Goal: Check status: Check status

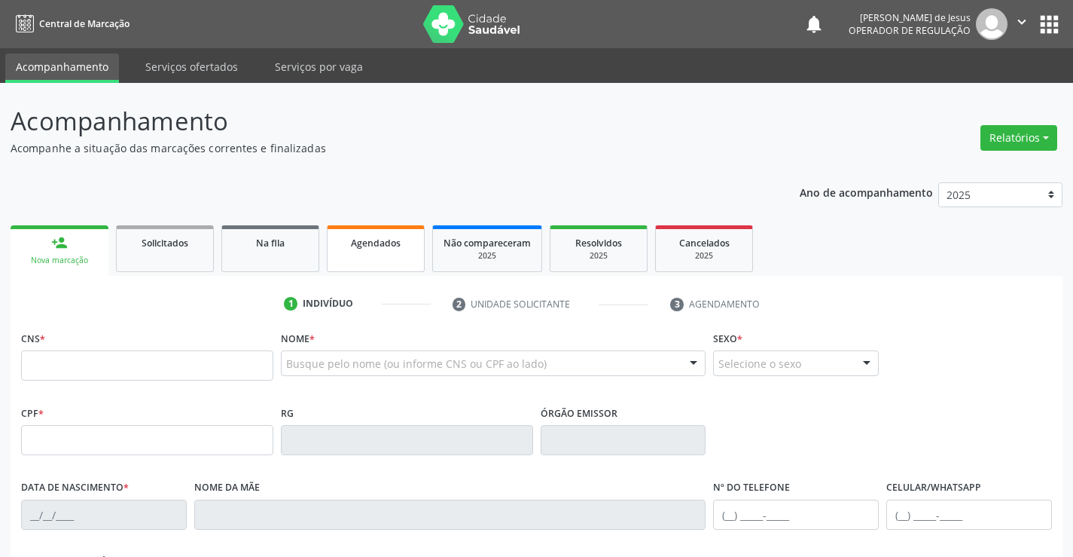
click at [374, 241] on span "Agendados" at bounding box center [376, 242] width 50 height 13
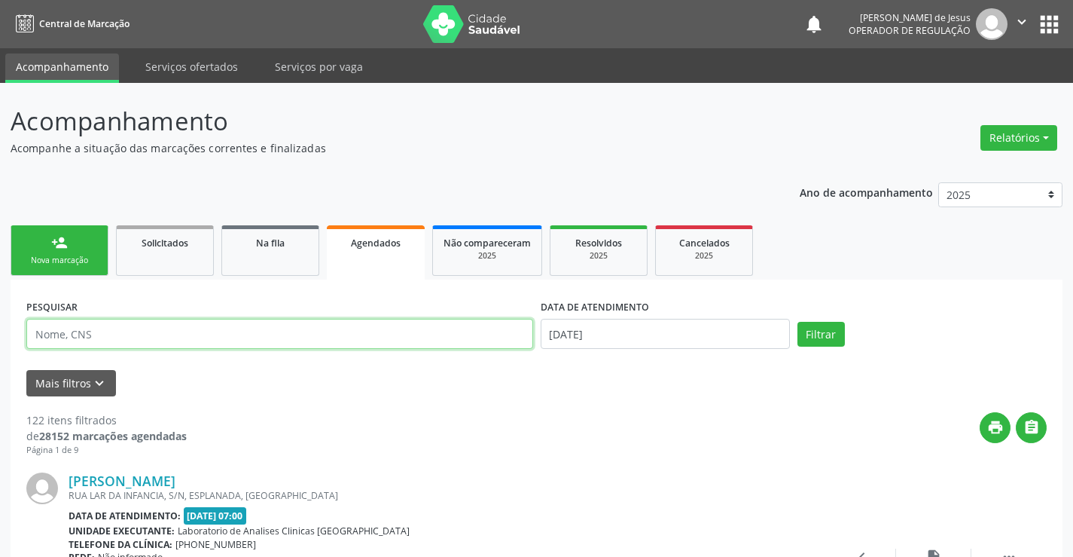
click at [466, 337] on input "text" at bounding box center [279, 334] width 507 height 30
click at [465, 337] on input "text" at bounding box center [279, 334] width 507 height 30
type input "704601695861924"
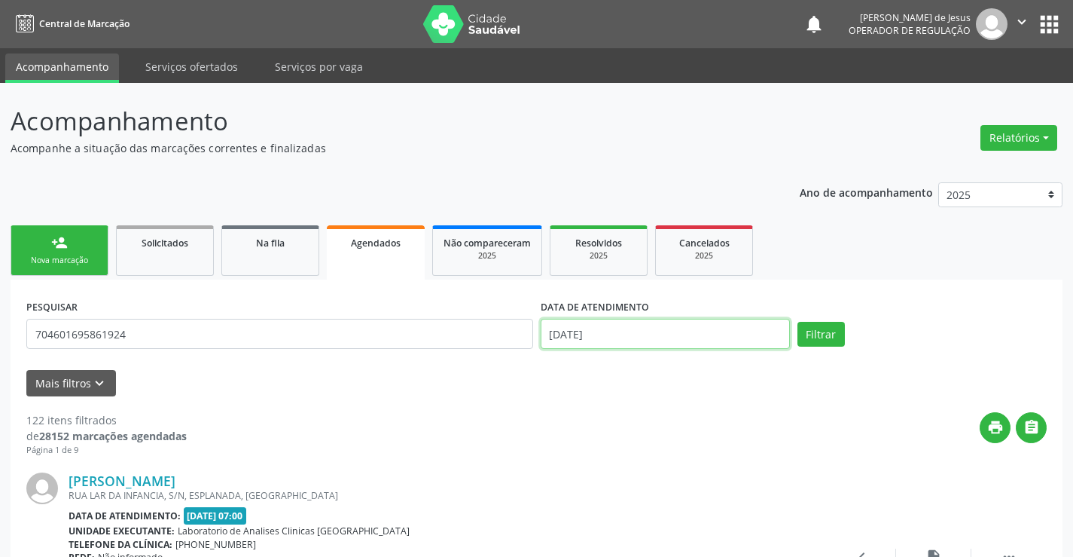
click at [719, 329] on input "[DATE]" at bounding box center [665, 334] width 249 height 30
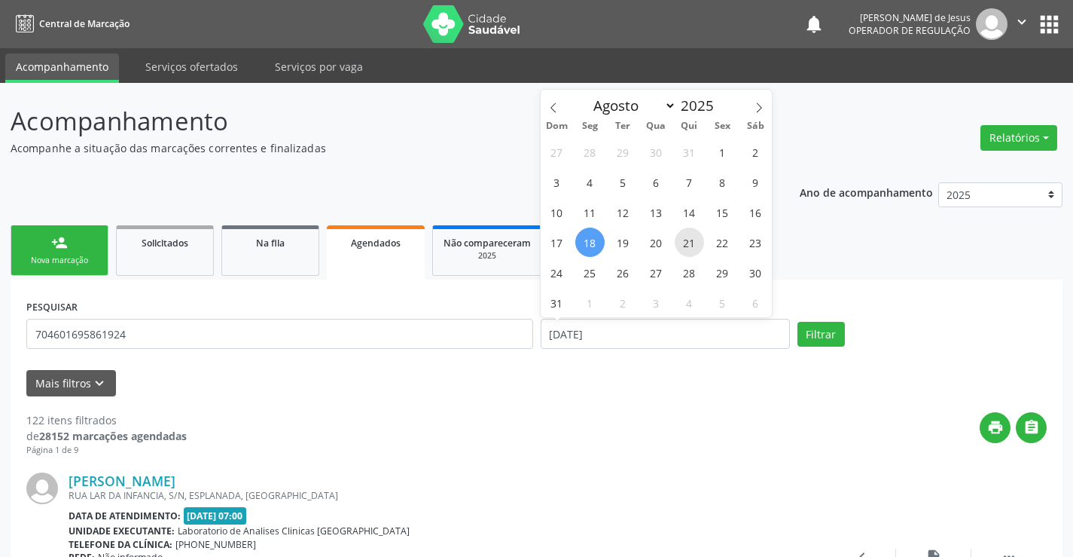
click at [685, 248] on span "21" at bounding box center [689, 241] width 29 height 29
type input "[DATE]"
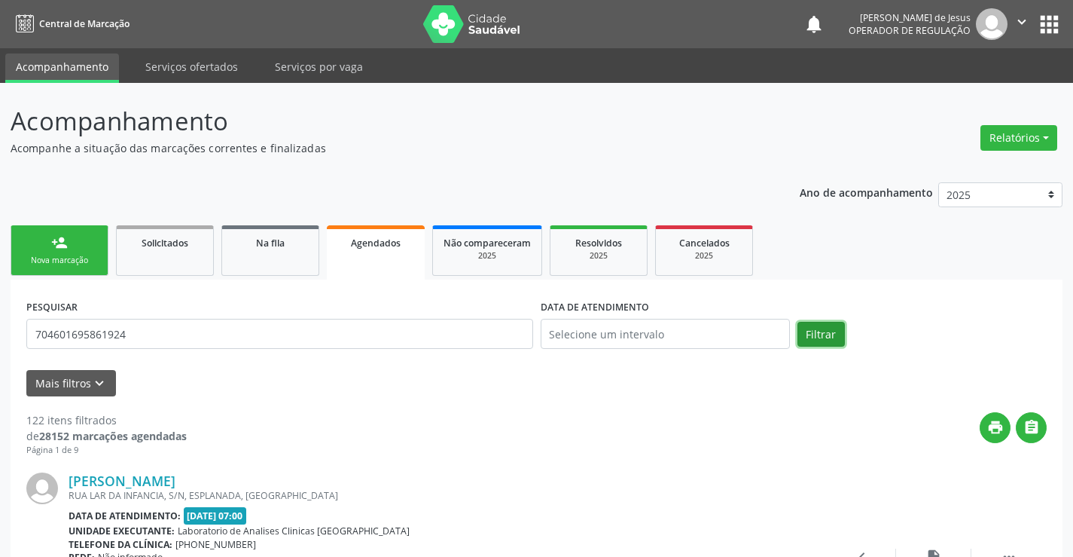
click at [825, 338] on button "Filtrar" at bounding box center [821, 335] width 47 height 26
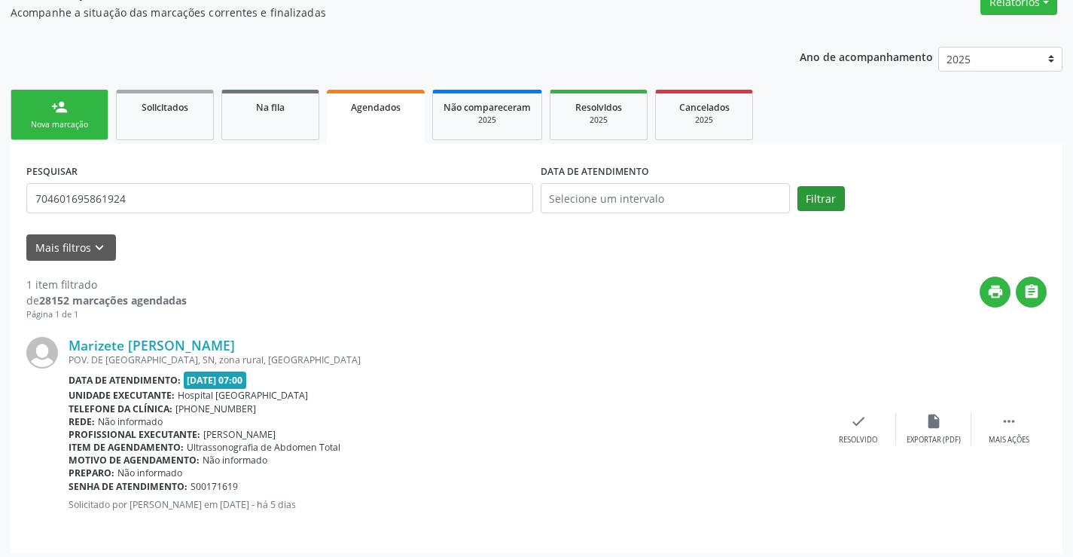
scroll to position [142, 0]
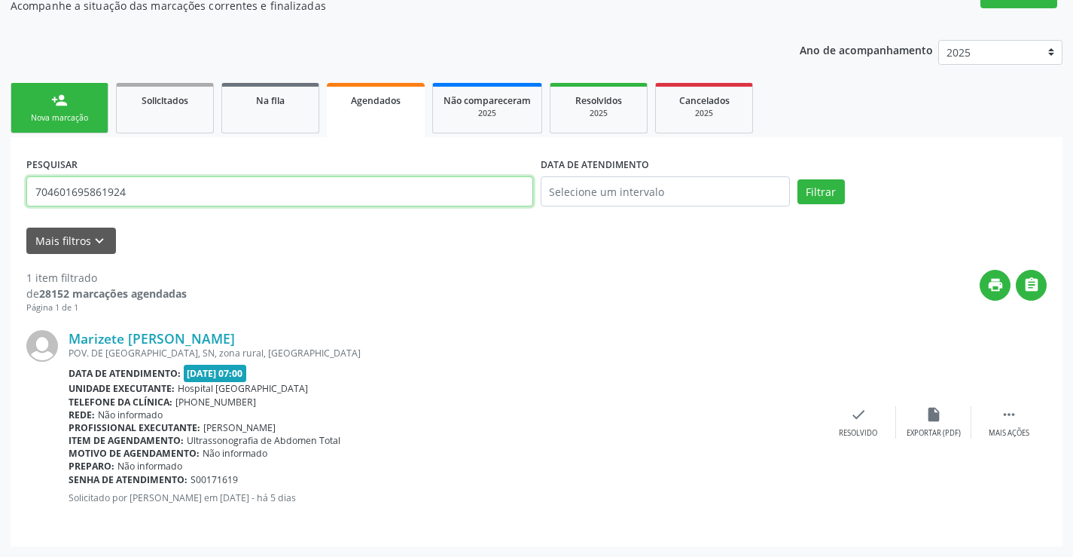
click at [343, 197] on input "704601695861924" at bounding box center [279, 191] width 507 height 30
type input "700009594564207"
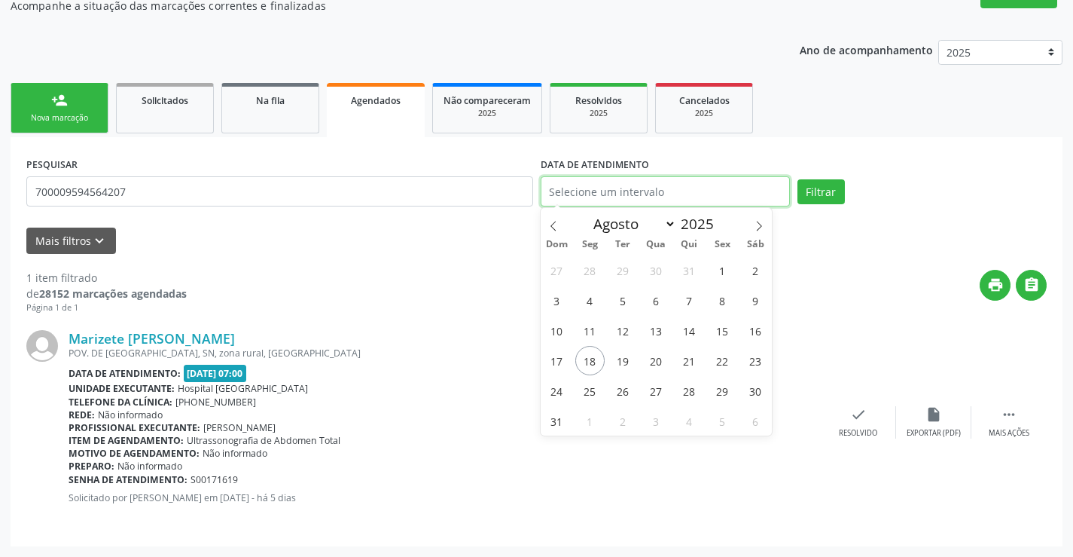
click at [723, 181] on input "text" at bounding box center [665, 191] width 249 height 30
click at [659, 358] on span "20" at bounding box center [656, 360] width 29 height 29
type input "[DATE]"
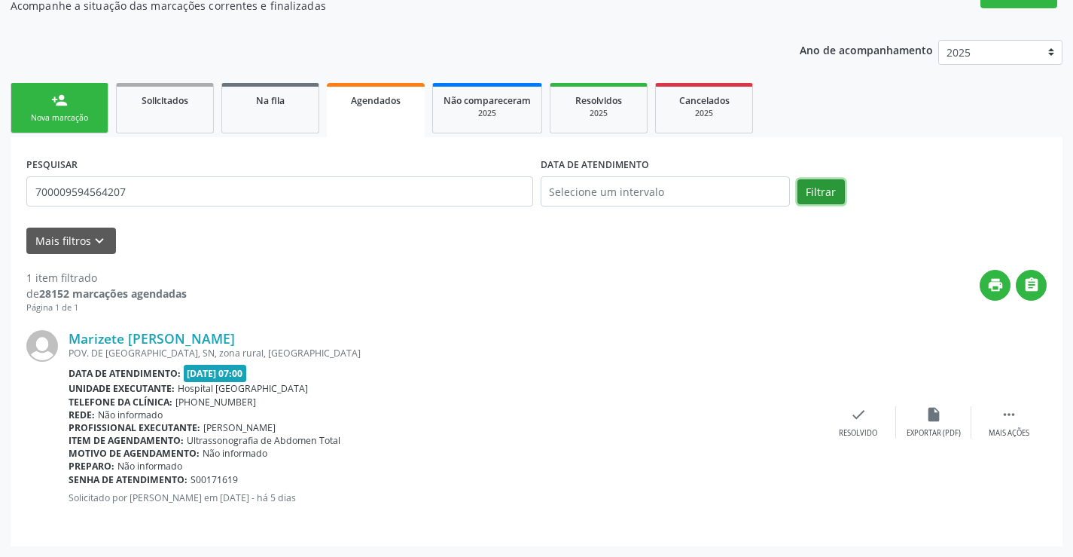
click at [832, 194] on button "Filtrar" at bounding box center [821, 192] width 47 height 26
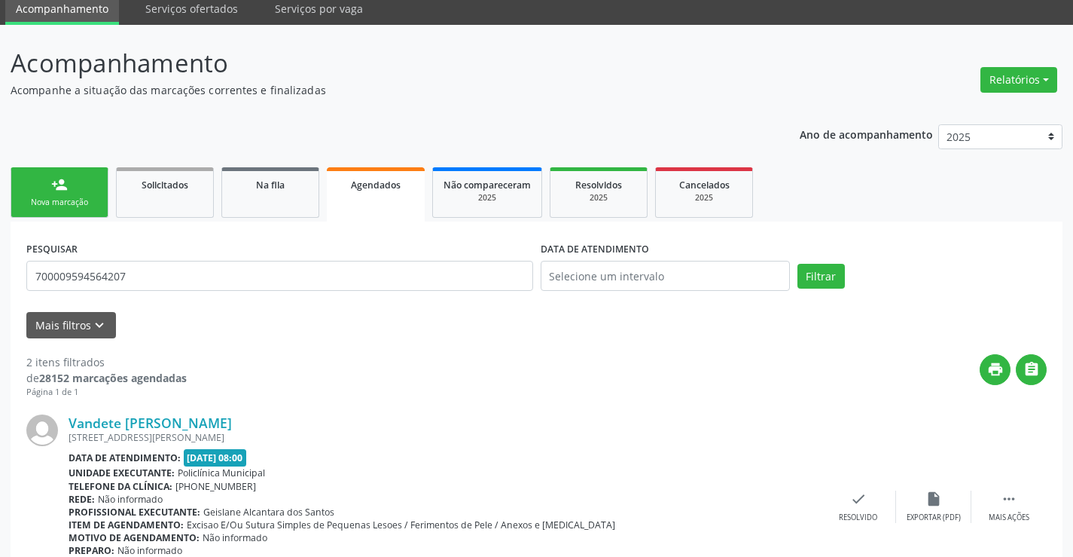
scroll to position [0, 0]
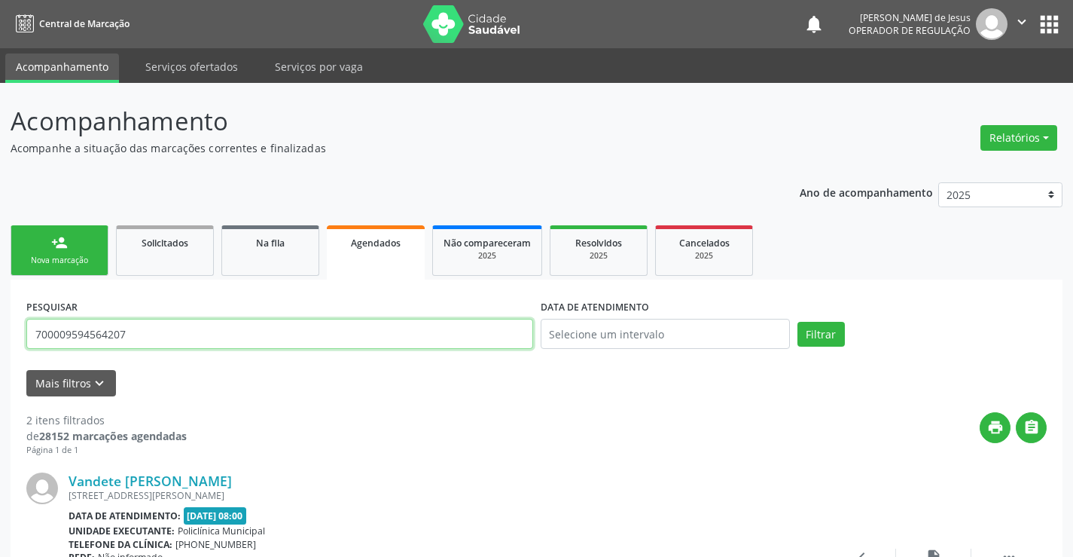
click at [154, 343] on input "700009594564207" at bounding box center [279, 334] width 507 height 30
type input "7085000003481080"
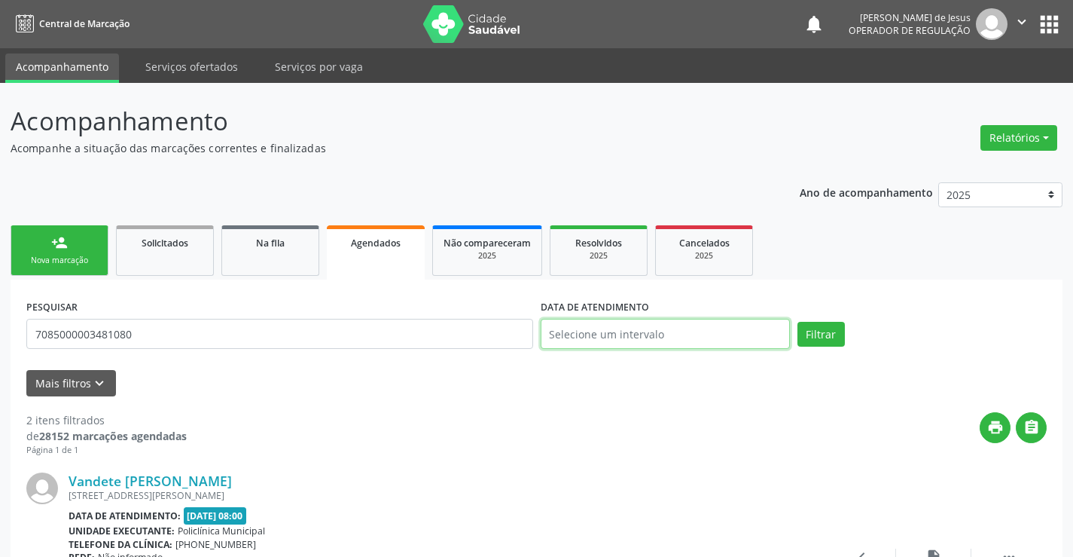
click at [606, 334] on input "text" at bounding box center [665, 334] width 249 height 30
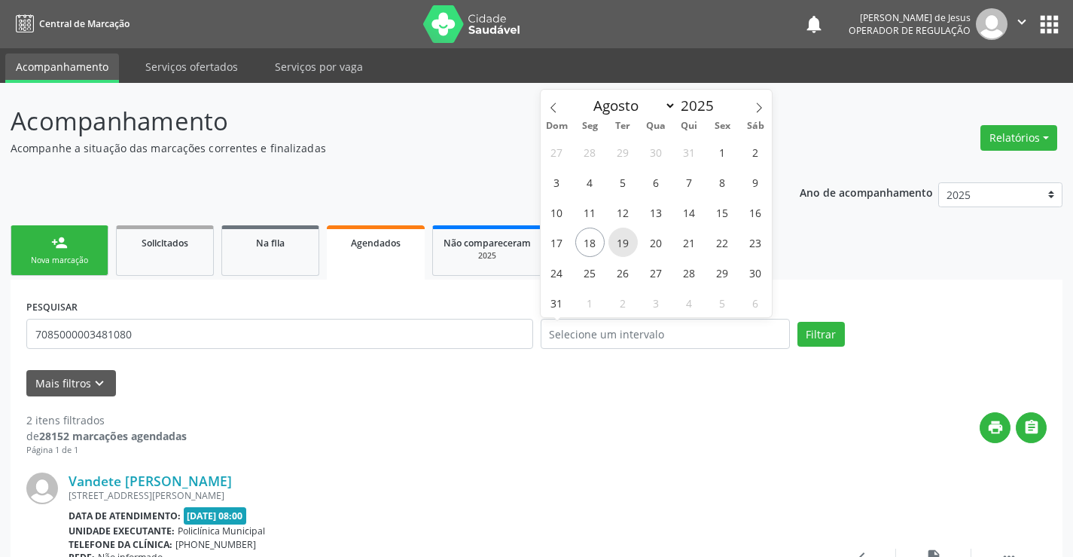
click at [621, 247] on span "19" at bounding box center [623, 241] width 29 height 29
type input "[DATE]"
click at [621, 247] on span "19" at bounding box center [623, 241] width 29 height 29
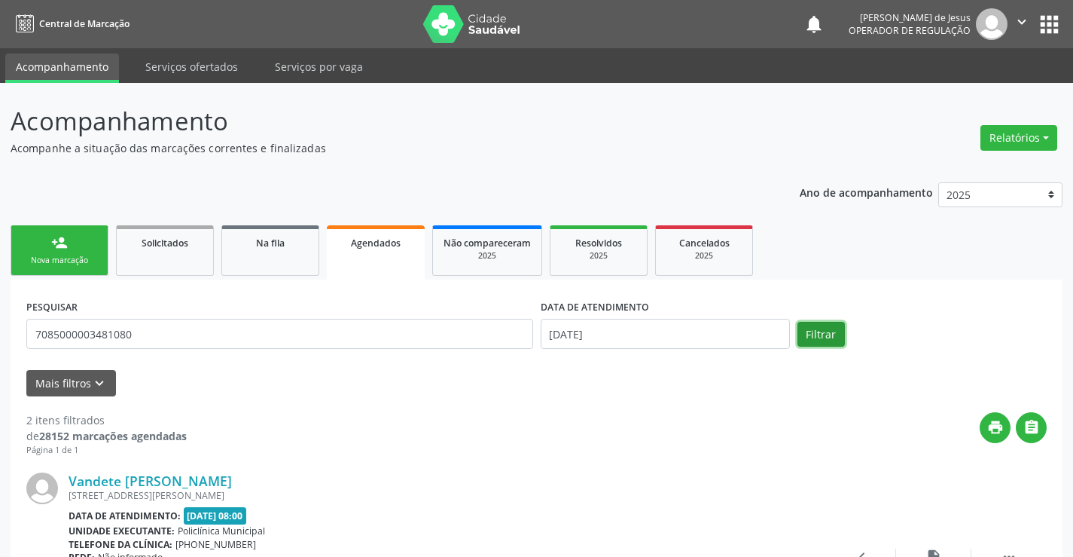
click at [828, 334] on button "Filtrar" at bounding box center [821, 335] width 47 height 26
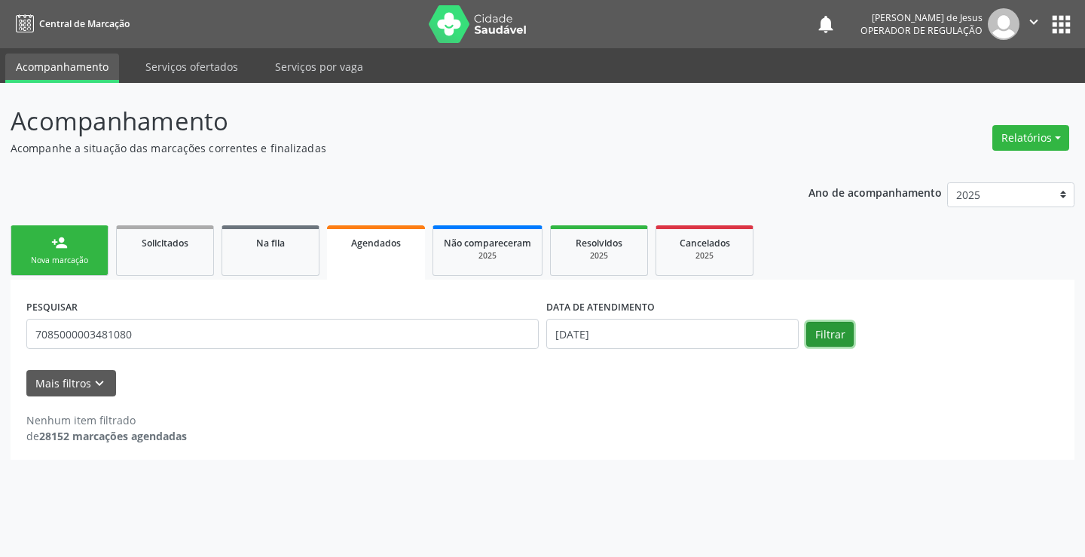
click at [827, 334] on button "Filtrar" at bounding box center [829, 335] width 47 height 26
click at [614, 333] on input "[DATE]" at bounding box center [672, 334] width 252 height 30
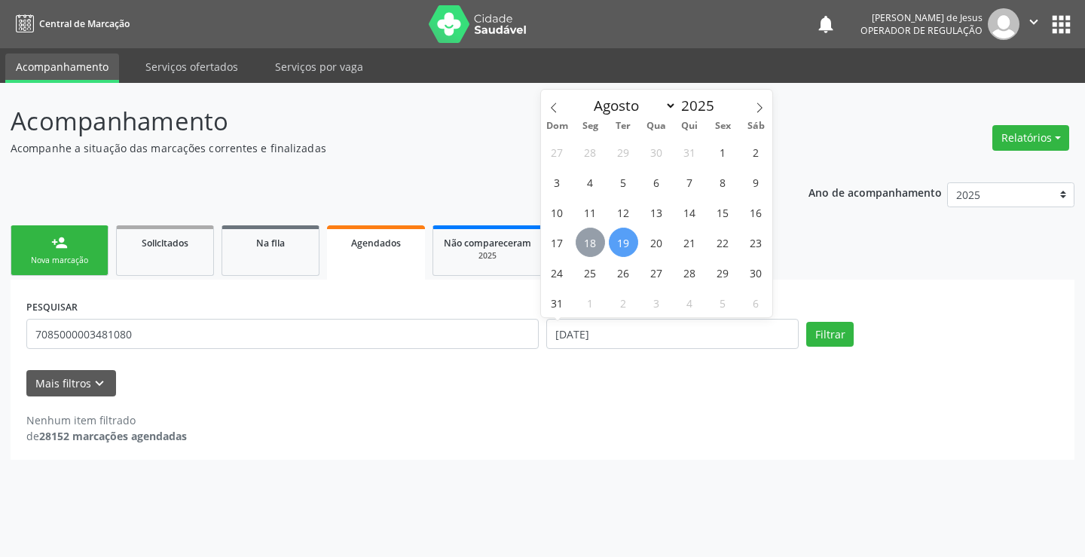
click at [589, 229] on span "18" at bounding box center [589, 241] width 29 height 29
type input "[DATE]"
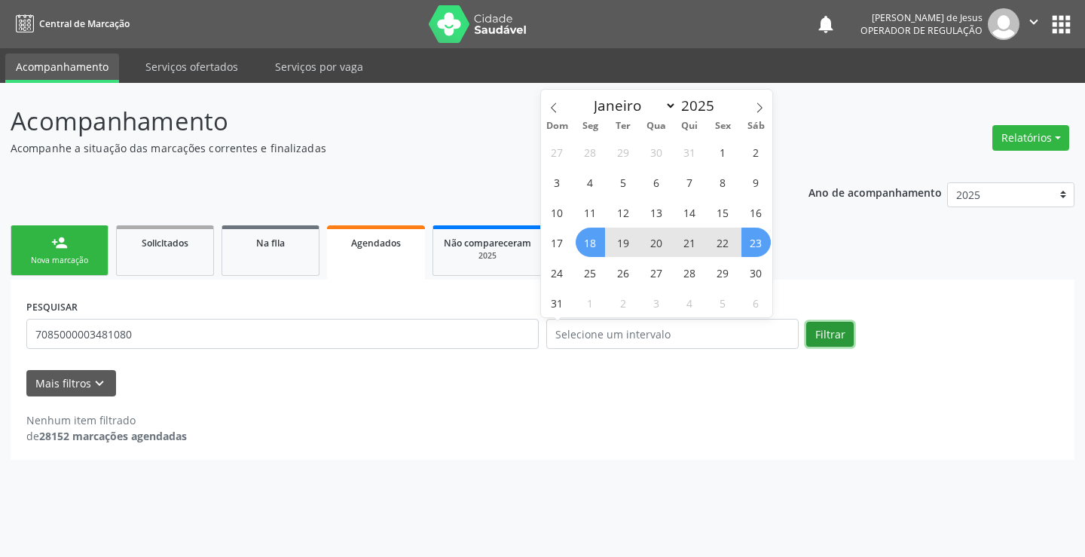
click at [829, 334] on button "Filtrar" at bounding box center [829, 335] width 47 height 26
select select "7"
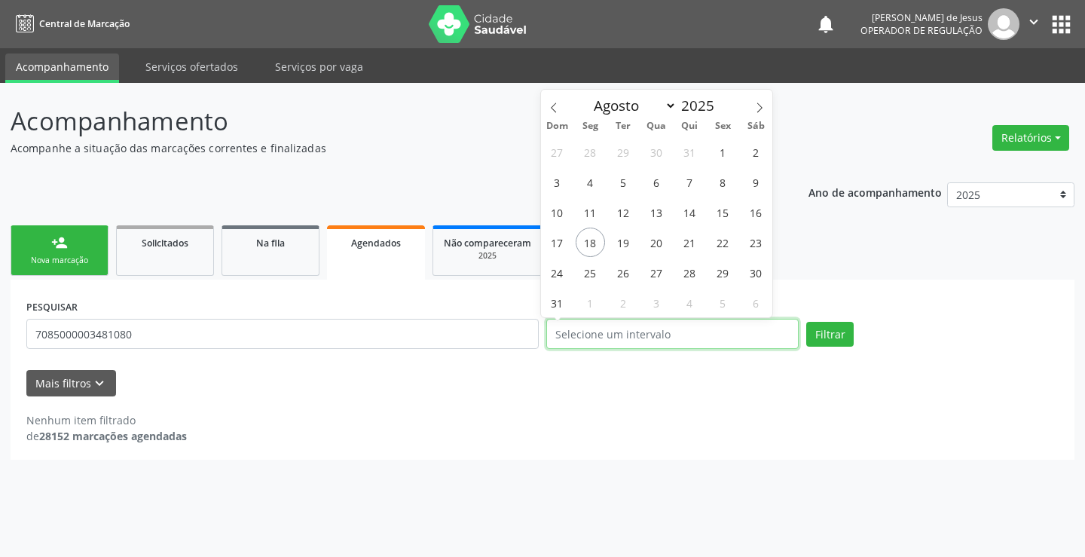
click at [720, 337] on input "text" at bounding box center [672, 334] width 252 height 30
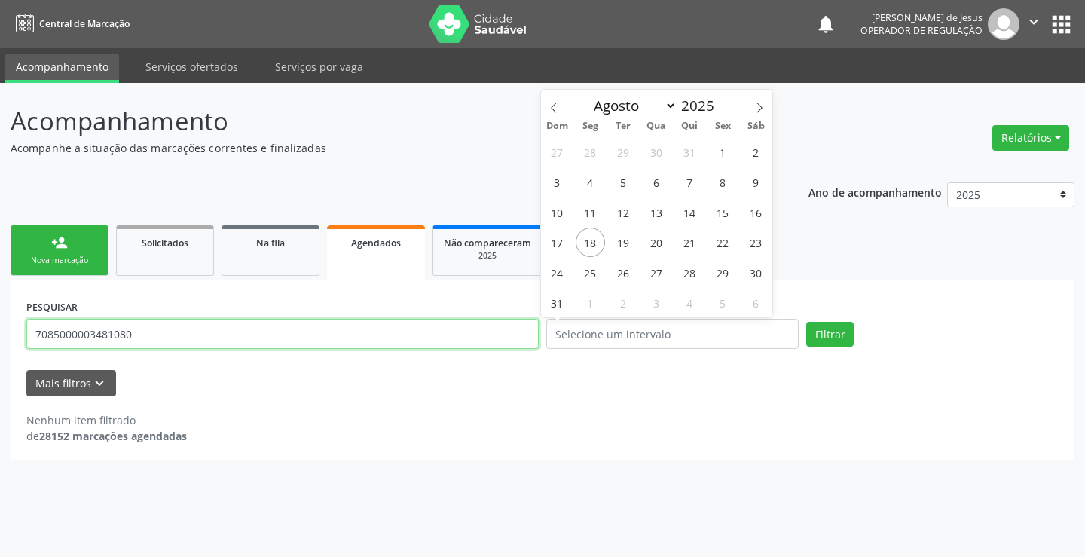
click at [491, 331] on input "7085000003481080" at bounding box center [282, 334] width 512 height 30
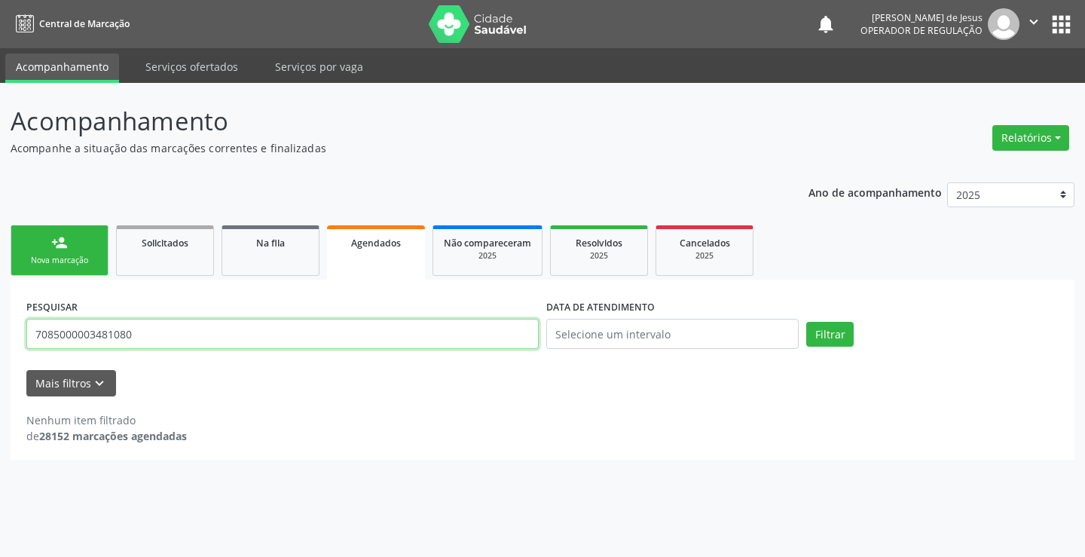
click at [491, 331] on input "7085000003481080" at bounding box center [282, 334] width 512 height 30
type input "708500003481080"
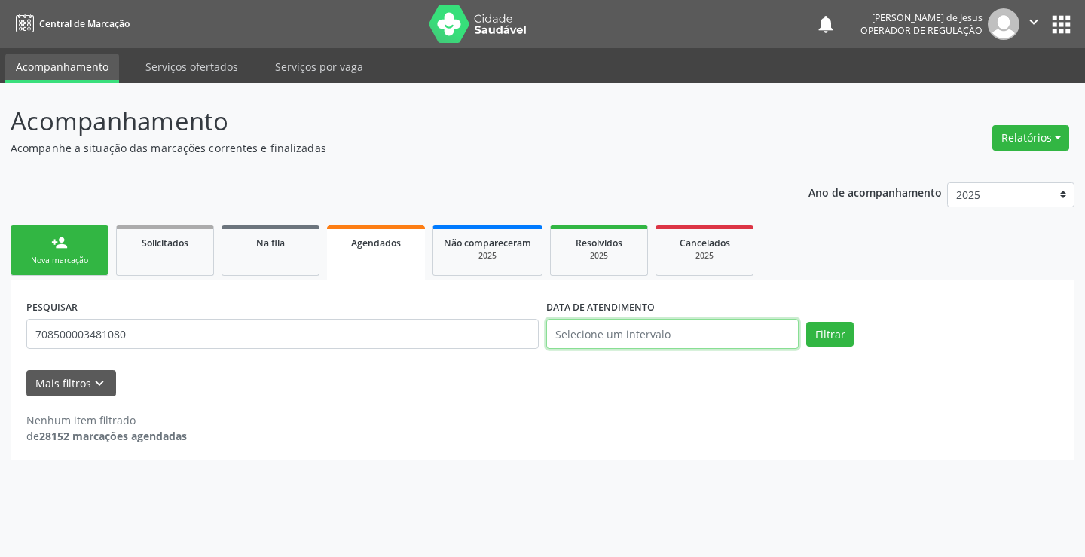
click at [676, 330] on input "text" at bounding box center [672, 334] width 252 height 30
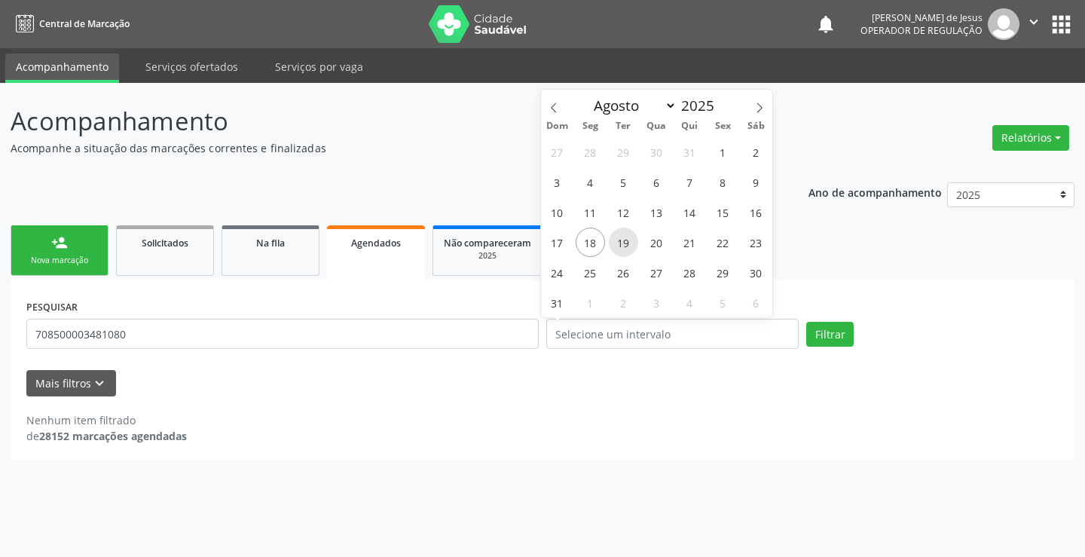
click at [624, 235] on span "19" at bounding box center [623, 241] width 29 height 29
type input "[DATE]"
click at [624, 235] on span "19" at bounding box center [623, 241] width 29 height 29
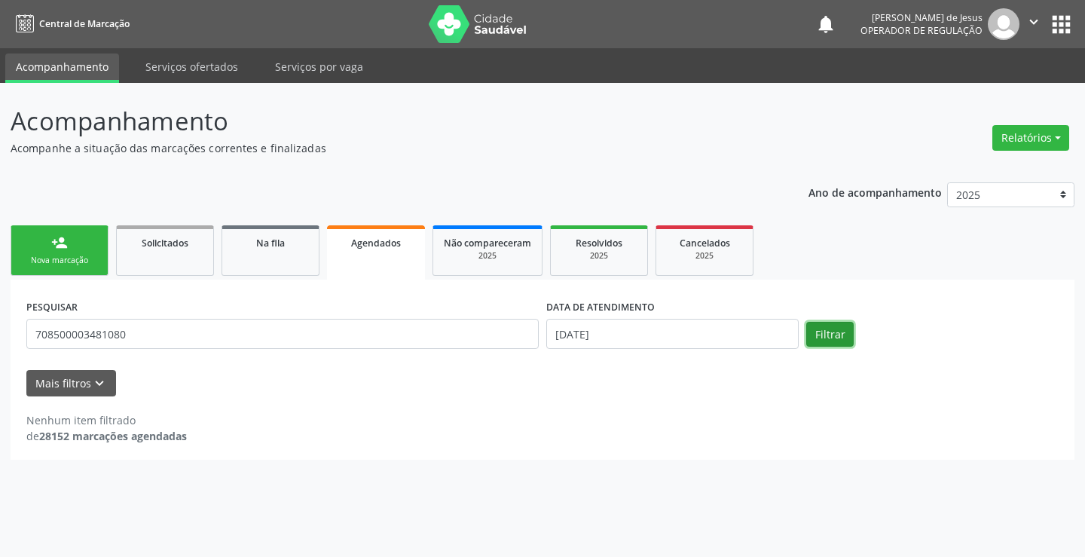
click at [822, 328] on button "Filtrar" at bounding box center [829, 335] width 47 height 26
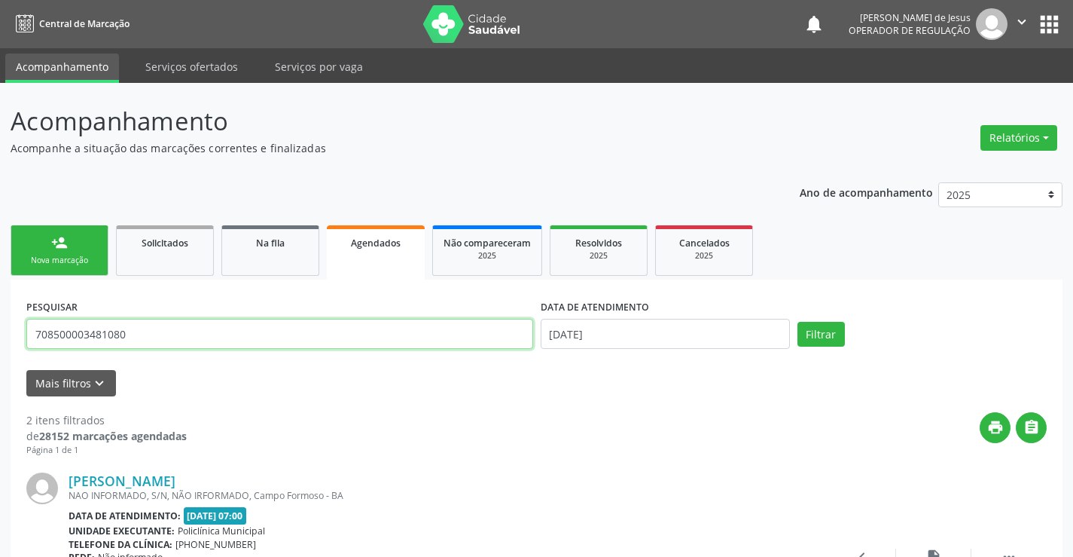
click at [218, 330] on input "708500003481080" at bounding box center [279, 334] width 507 height 30
click at [217, 330] on input "708500003481080" at bounding box center [279, 334] width 507 height 30
click at [203, 340] on input "708500003481080" at bounding box center [279, 334] width 507 height 30
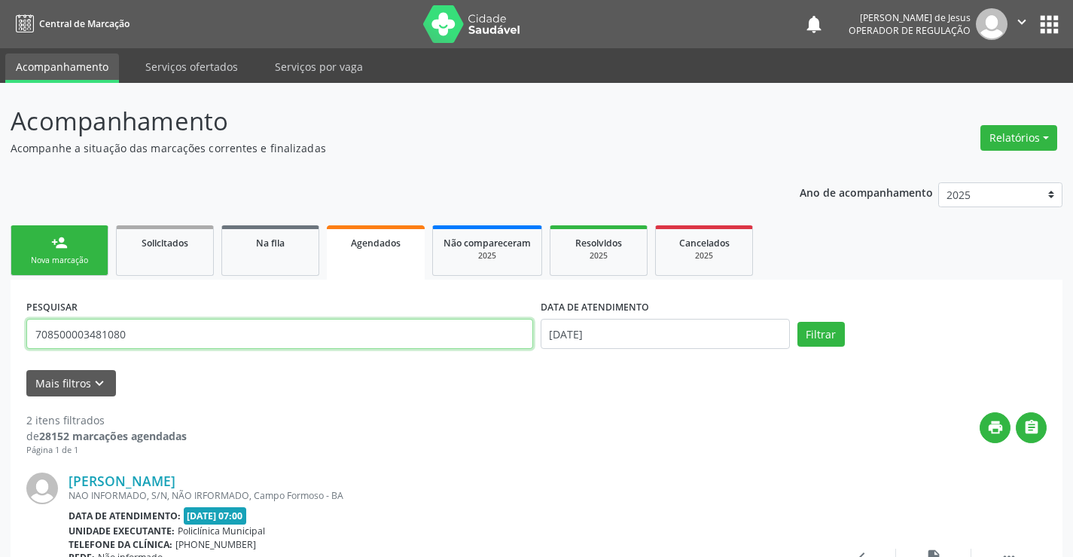
click at [203, 340] on input "708500003481080" at bounding box center [279, 334] width 507 height 30
type input "708008321012027"
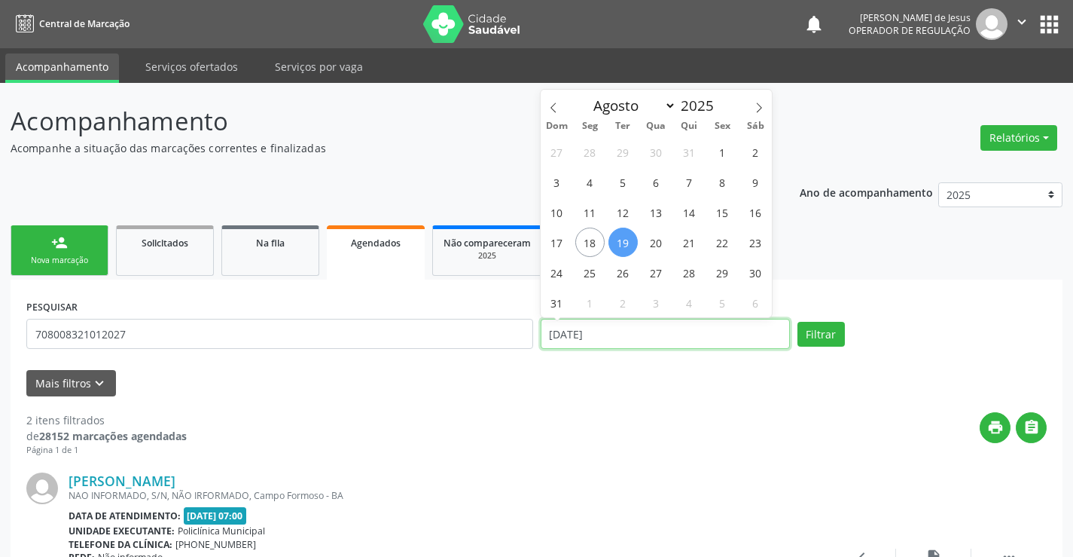
click at [571, 328] on input "[DATE]" at bounding box center [665, 334] width 249 height 30
click at [661, 249] on span "20" at bounding box center [656, 241] width 29 height 29
type input "[DATE]"
click at [653, 244] on span "20" at bounding box center [656, 241] width 29 height 29
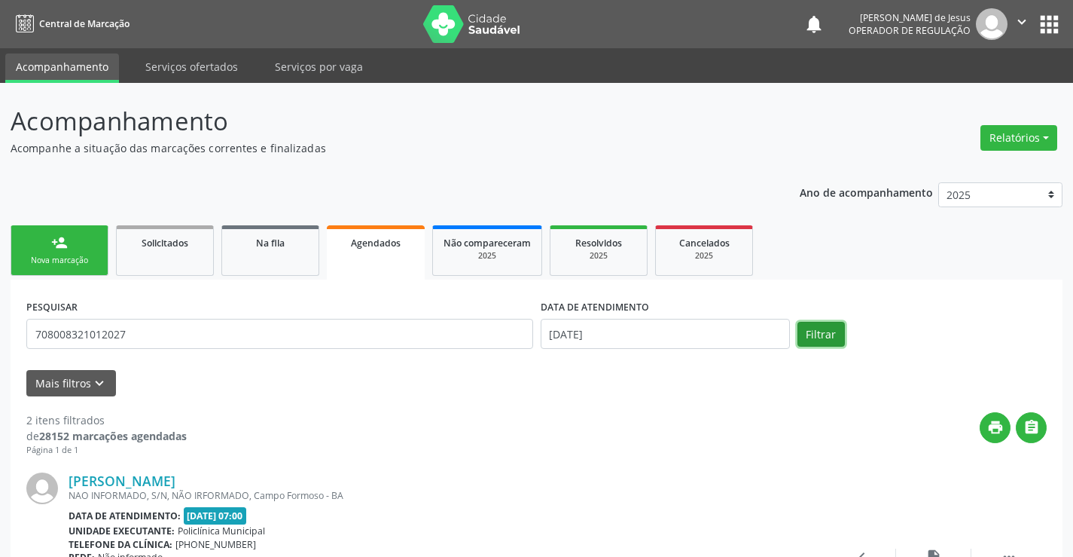
click at [832, 340] on button "Filtrar" at bounding box center [821, 335] width 47 height 26
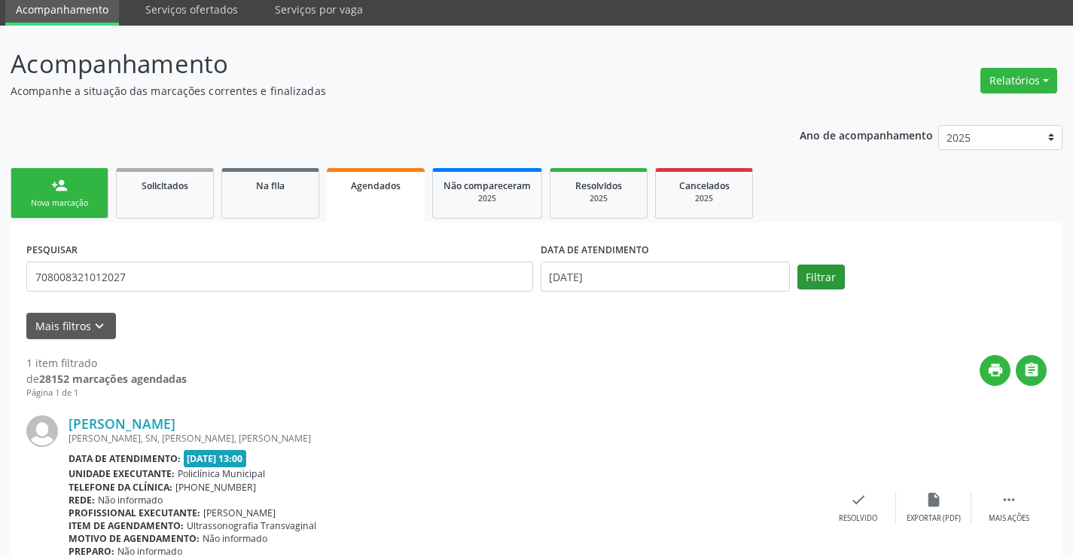
scroll to position [142, 0]
